Goal: Task Accomplishment & Management: Manage account settings

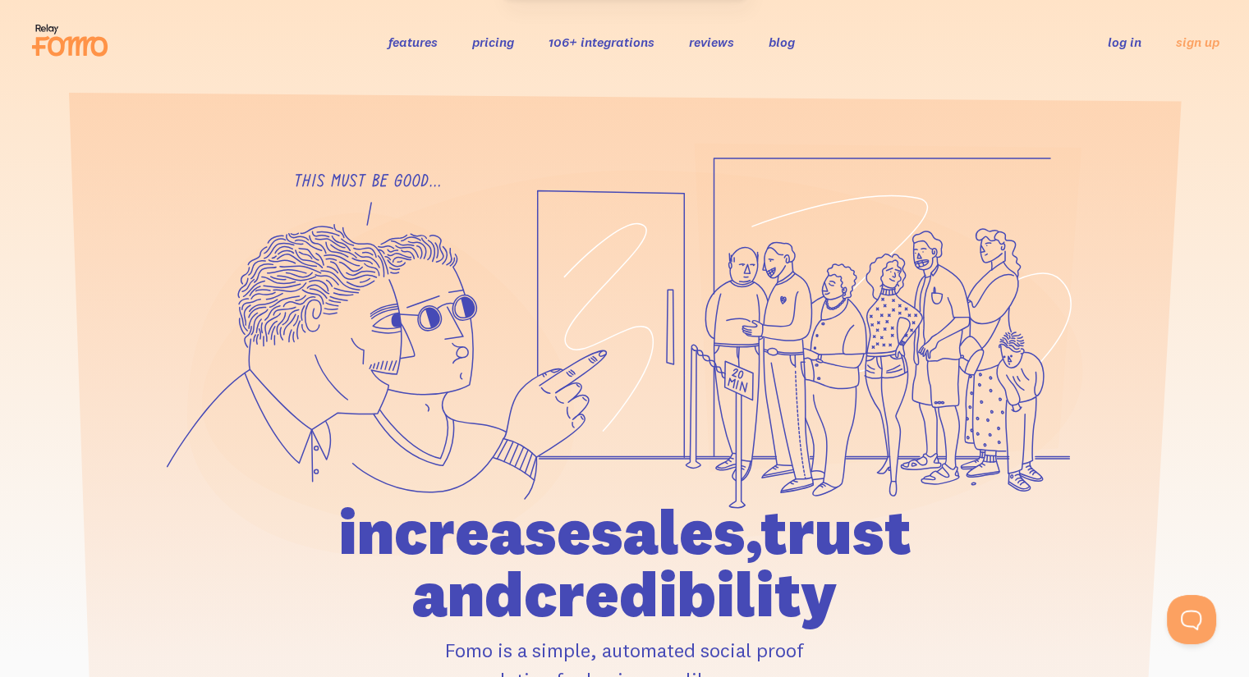
click at [1120, 44] on link "log in" at bounding box center [1125, 42] width 34 height 16
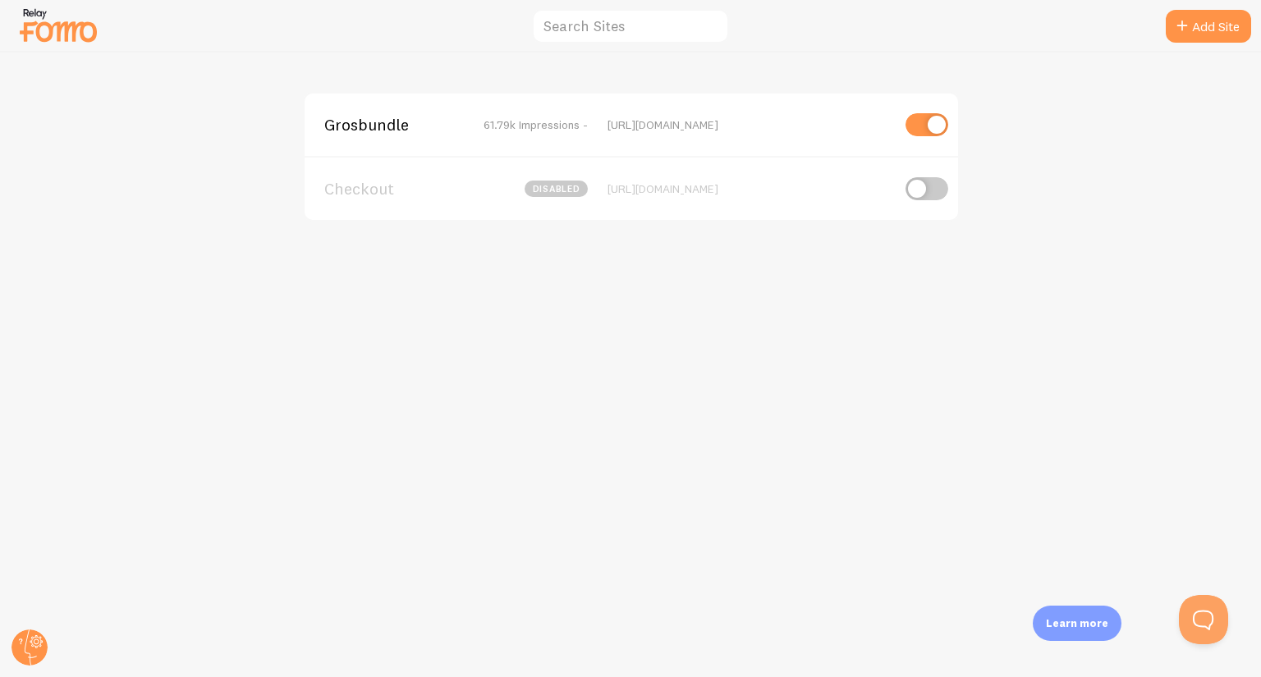
click at [364, 120] on span "Grosbundle" at bounding box center [390, 124] width 132 height 15
